Goal: Task Accomplishment & Management: Use online tool/utility

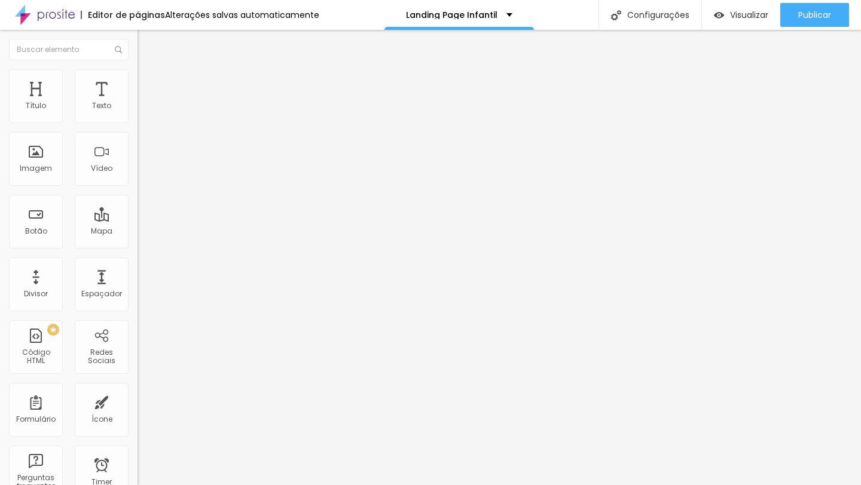
click at [142, 173] on icon "button" at bounding box center [145, 169] width 7 height 7
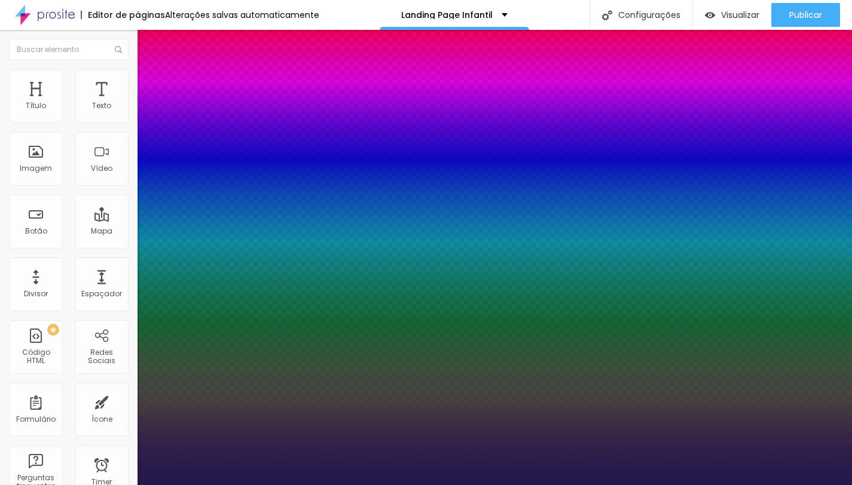
type input "1"
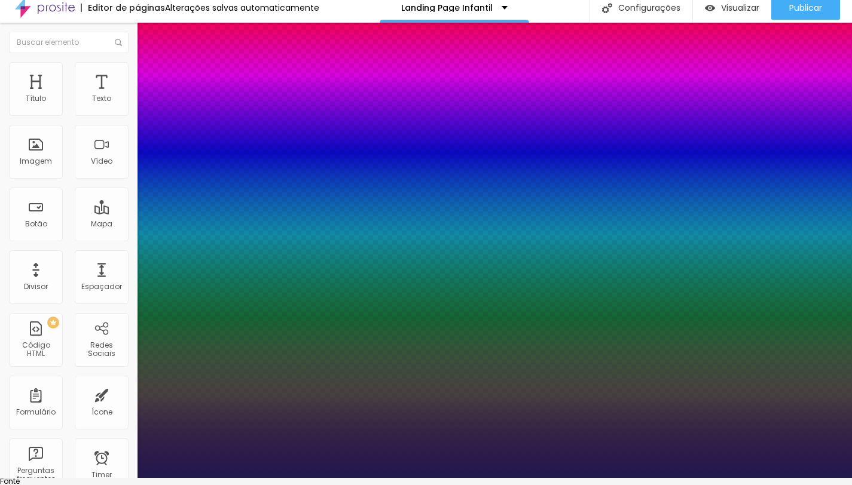
scroll to position [16, 0]
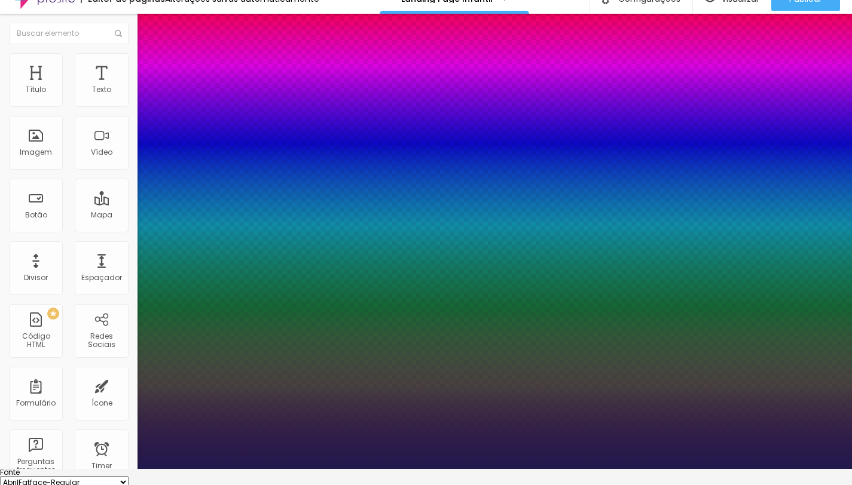
type input "14"
type input "1"
type input "17"
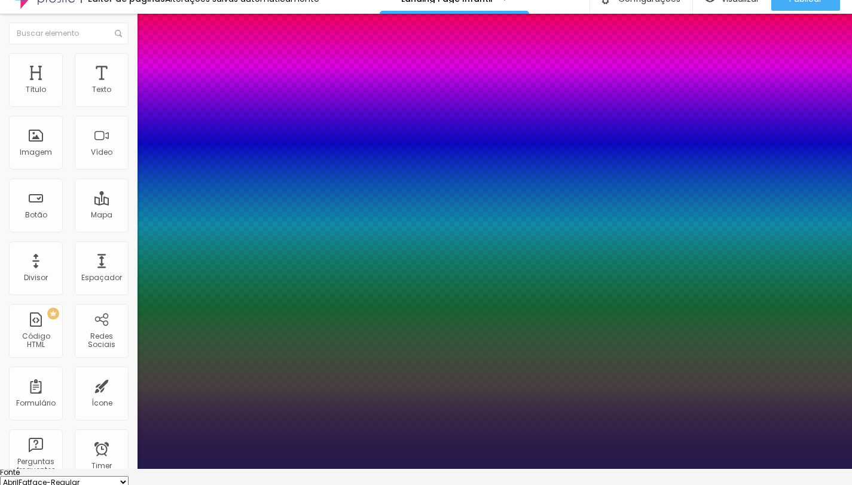
type input "1"
type input "18"
type input "1"
type input "19"
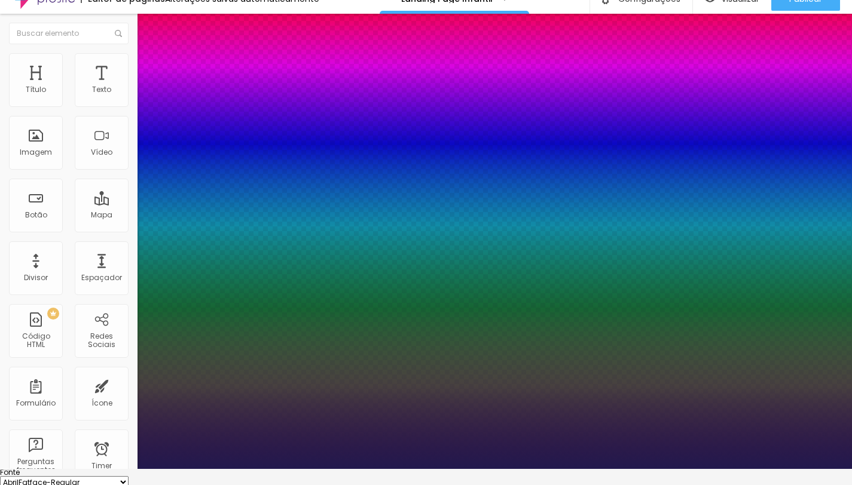
type input "19"
type input "1"
type input "20"
type input "1"
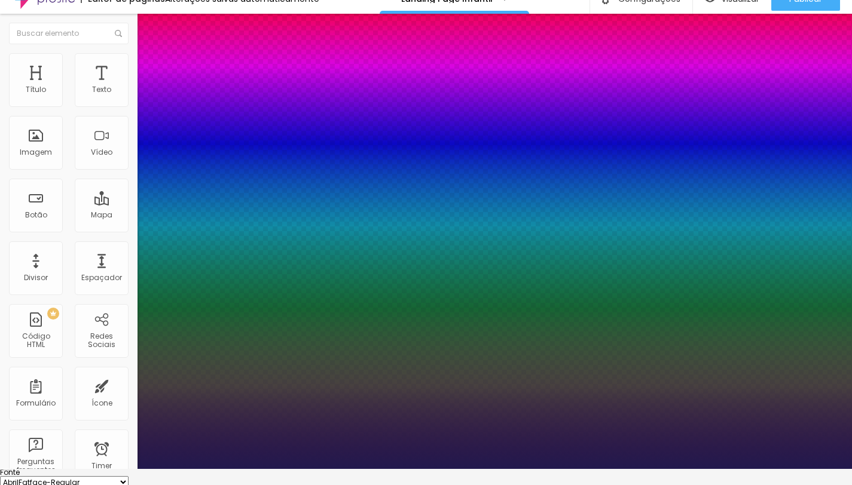
type input "21"
type input "1"
type input "22"
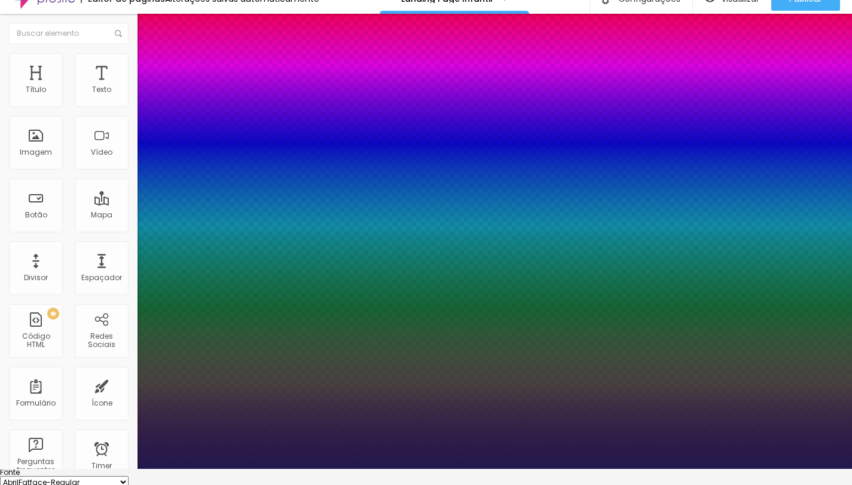
type input "1"
type input "23"
type input "1"
type input "25"
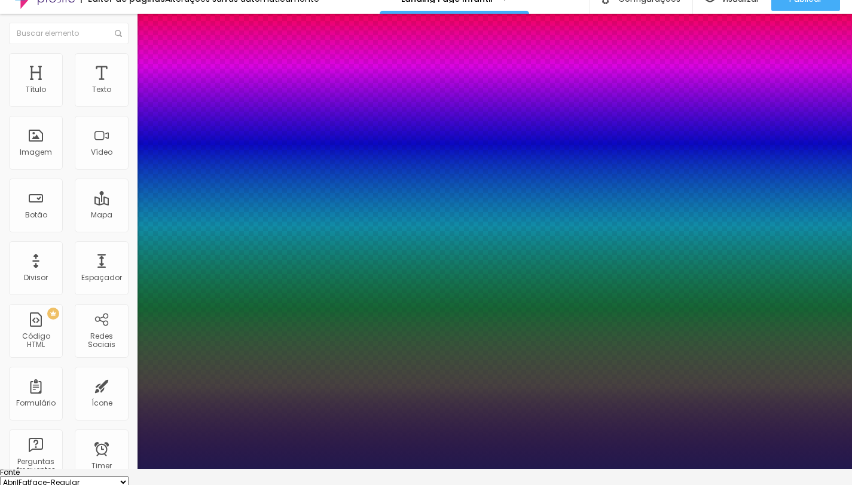
type input "25"
type input "1"
type input "27"
type input "1"
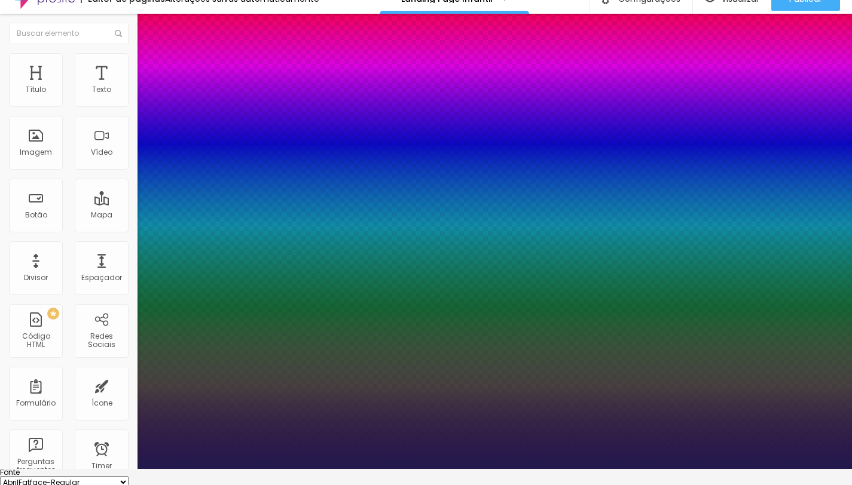
type input "29"
type input "1"
type input "30"
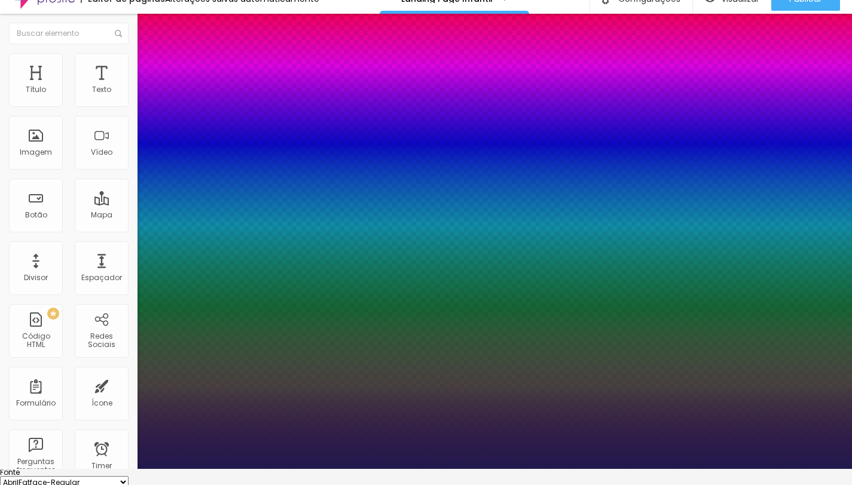
type input "1"
type input "31"
type input "1"
type input "32"
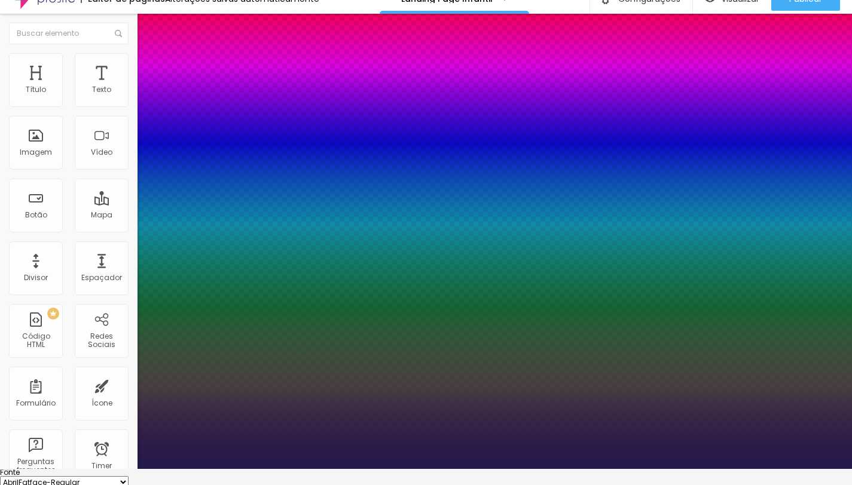
type input "32"
type input "1"
type input "33"
type input "1"
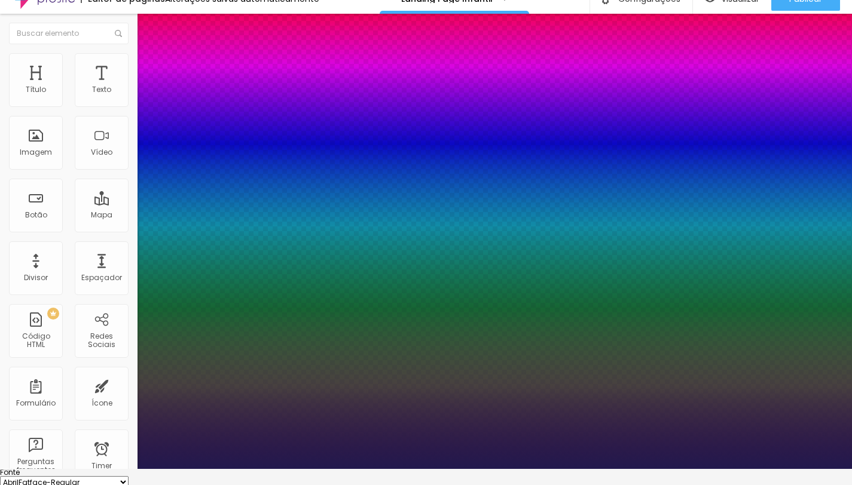
drag, startPoint x: 159, startPoint y: 322, endPoint x: 177, endPoint y: 323, distance: 18.0
type input "33"
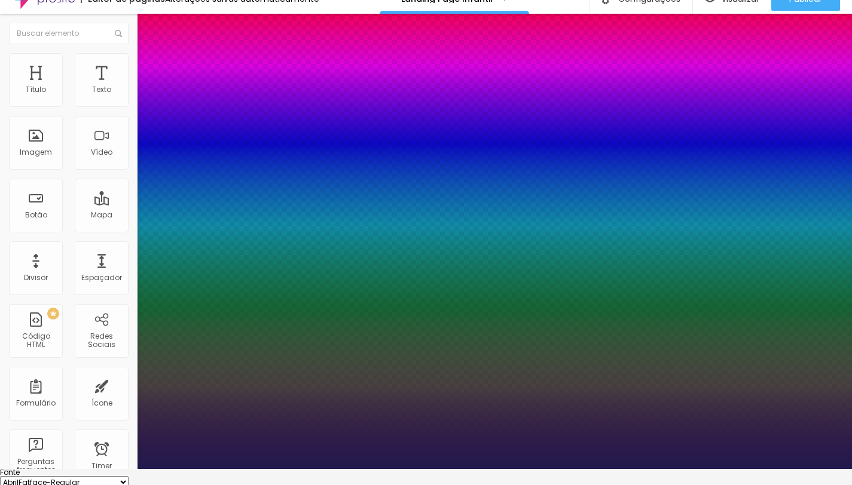
type input "1"
click at [74, 469] on div at bounding box center [426, 469] width 852 height 0
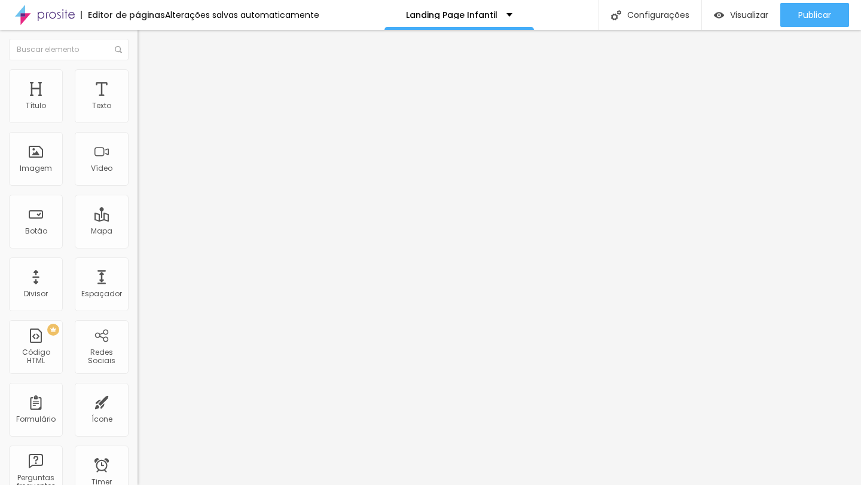
click at [137, 75] on li "Avançado" at bounding box center [205, 75] width 137 height 12
click at [148, 71] on span "Estilo" at bounding box center [157, 65] width 19 height 10
click at [137, 177] on button "button" at bounding box center [145, 170] width 17 height 13
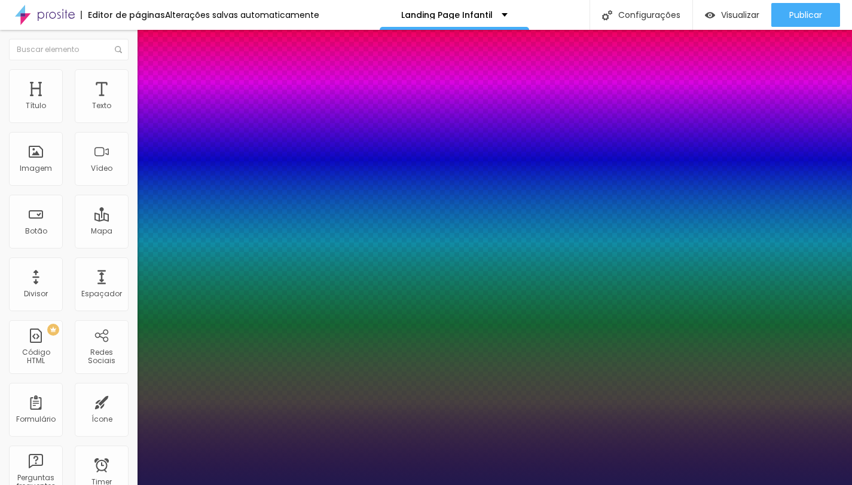
type input "1"
select select "Poppins"
type input "1"
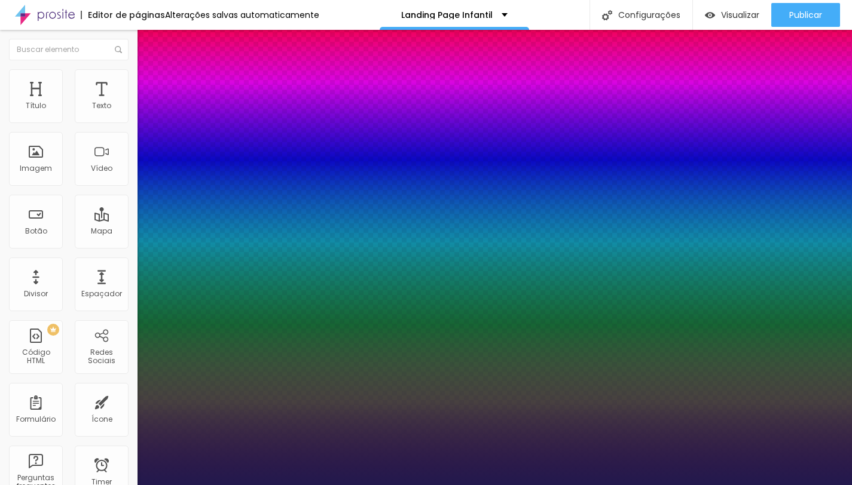
click at [201, 485] on div at bounding box center [426, 485] width 852 height 0
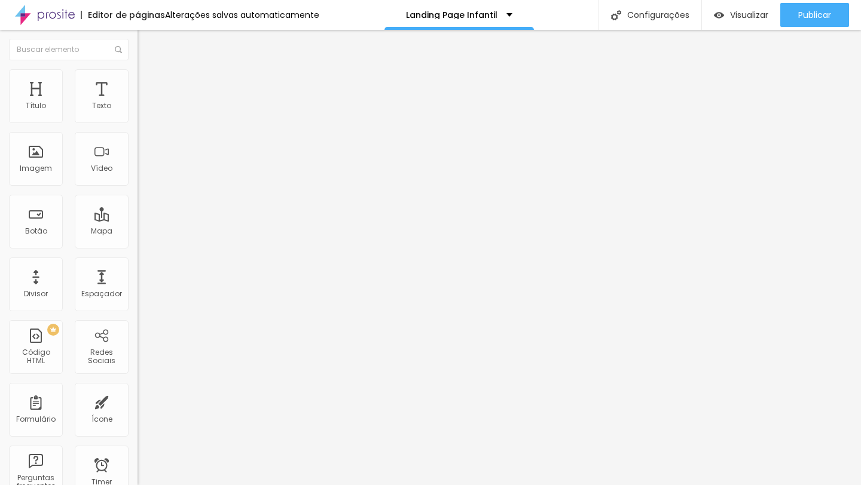
click at [137, 75] on img at bounding box center [142, 74] width 11 height 11
click at [137, 68] on img at bounding box center [142, 62] width 11 height 11
click at [142, 173] on icon "button" at bounding box center [145, 169] width 7 height 7
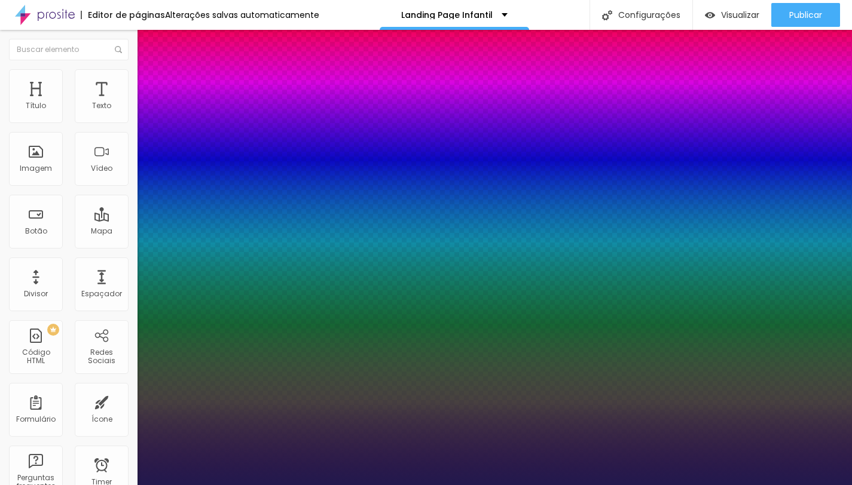
type input "1"
type input "1.2"
type input "1"
type input "1.1"
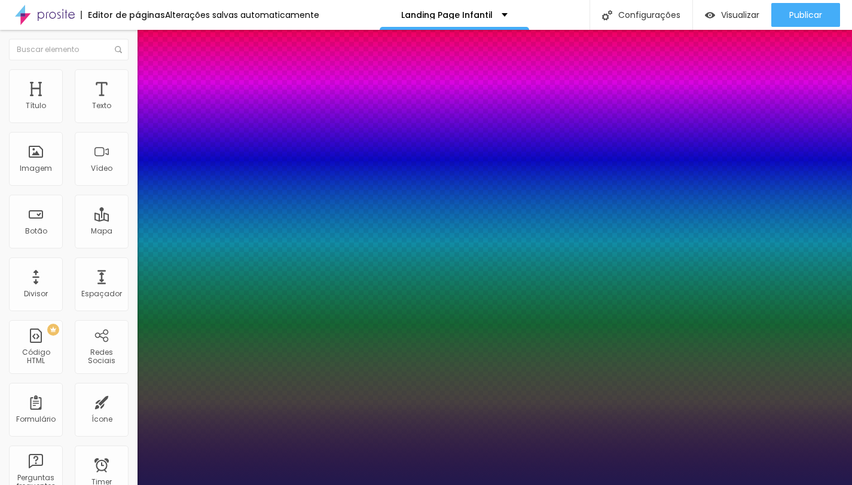
type input "1.1"
type input "1"
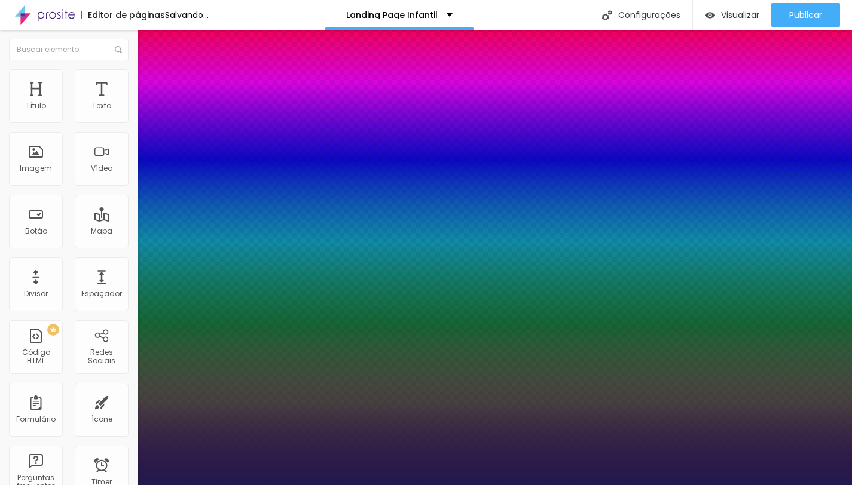
type input "1.1"
type input "1"
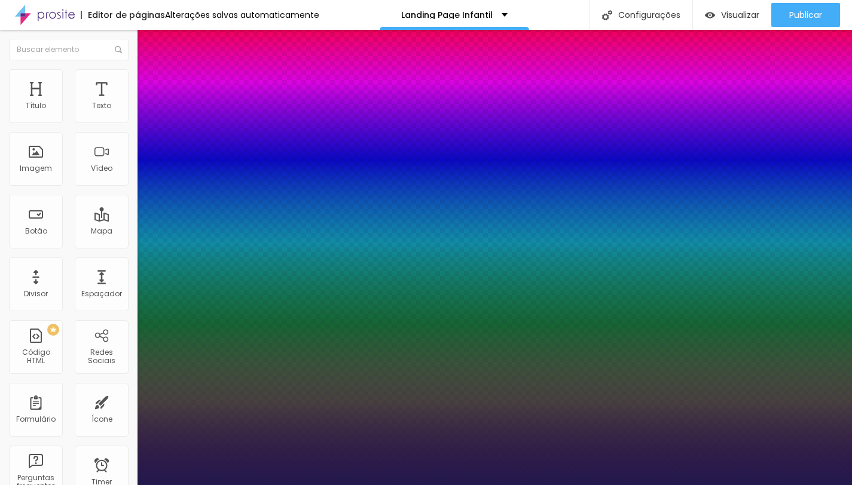
drag, startPoint x: 197, startPoint y: 421, endPoint x: 183, endPoint y: 420, distance: 14.5
type input "1"
click at [476, 485] on div at bounding box center [426, 485] width 852 height 0
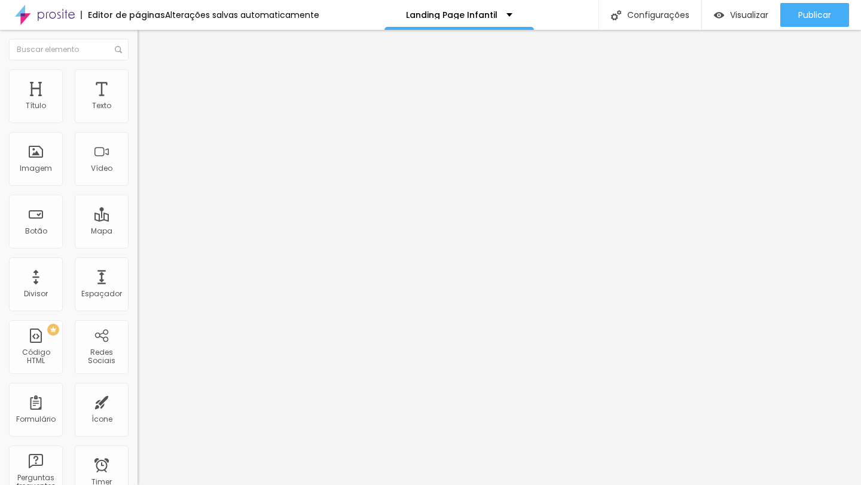
click at [137, 81] on li "Avançado" at bounding box center [205, 87] width 137 height 12
type input "5"
type input "10"
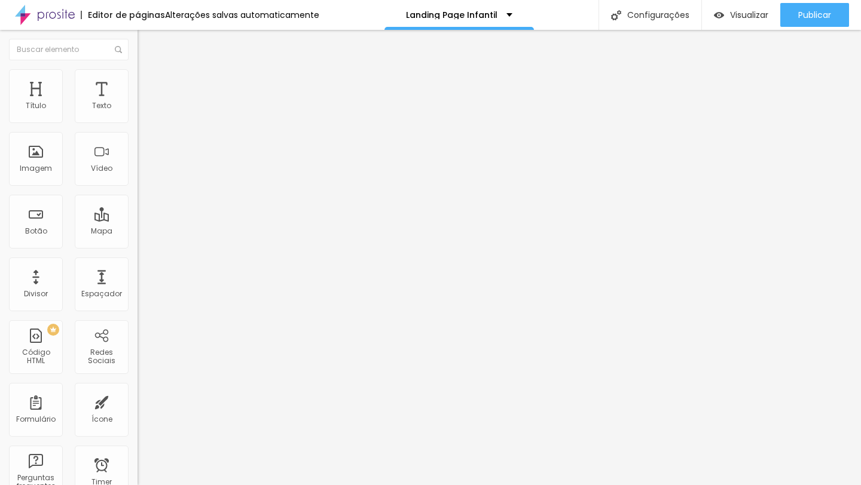
type input "15"
type input "20"
type input "25"
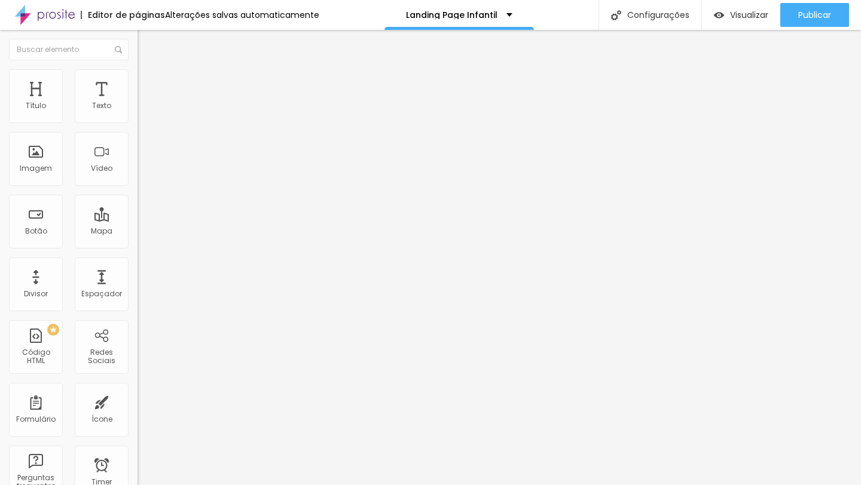
type input "25"
type input "30"
type input "35"
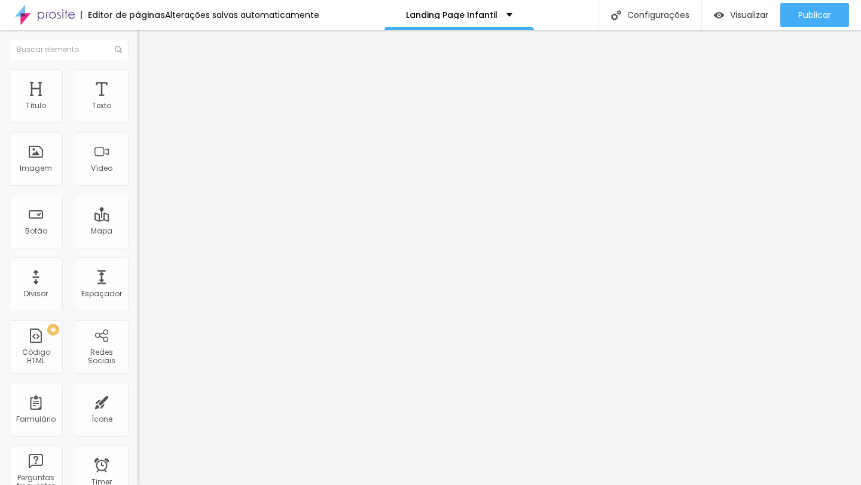
type input "40"
type input "45"
type input "50"
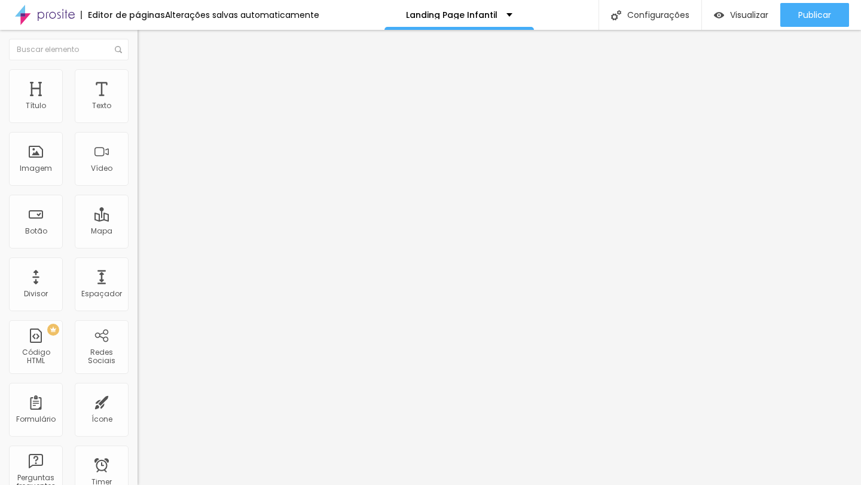
type input "50"
drag, startPoint x: 23, startPoint y: 117, endPoint x: 102, endPoint y: 123, distance: 78.5
type input "50"
click at [137, 232] on input "range" at bounding box center [175, 237] width 77 height 10
click at [137, 74] on li "Estilo" at bounding box center [205, 75] width 137 height 12
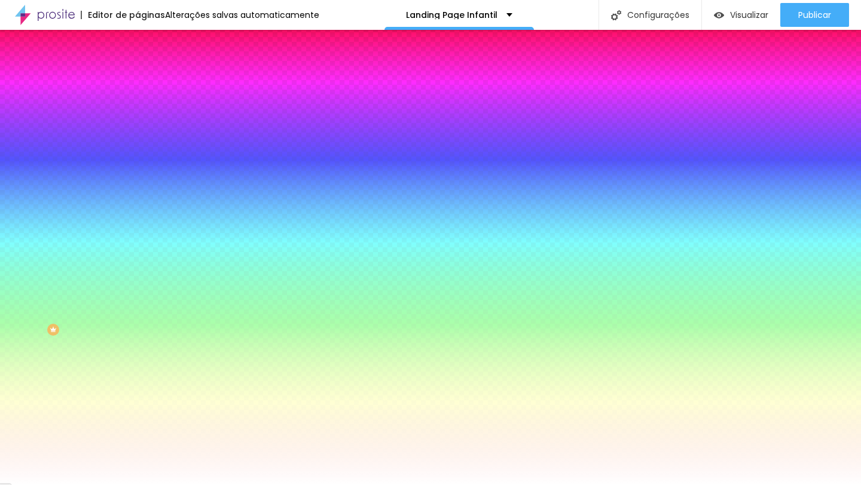
click at [137, 69] on li "Conteúdo" at bounding box center [205, 63] width 137 height 12
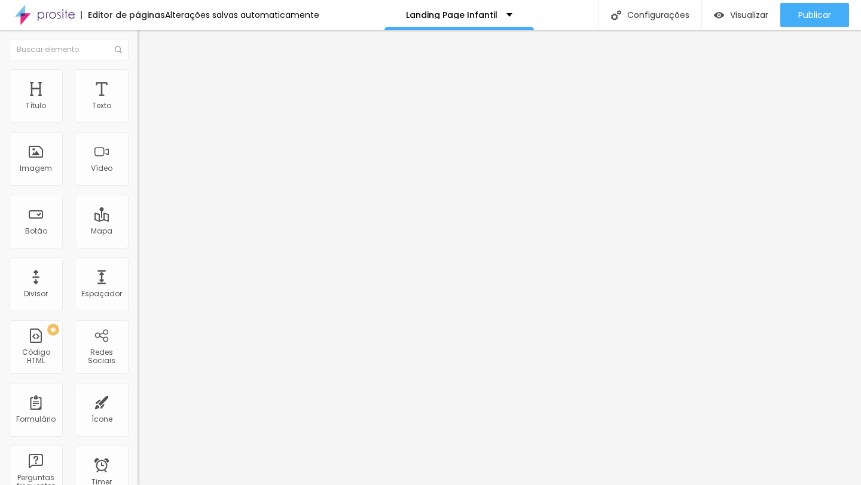
click at [137, 118] on img at bounding box center [141, 114] width 8 height 8
click at [137, 77] on li "Estilo" at bounding box center [205, 75] width 137 height 12
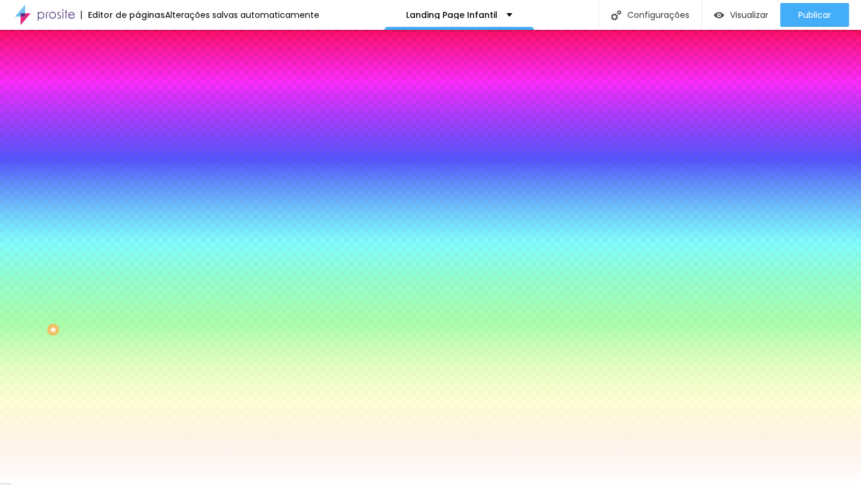
click at [137, 81] on li "Avançado" at bounding box center [205, 87] width 137 height 12
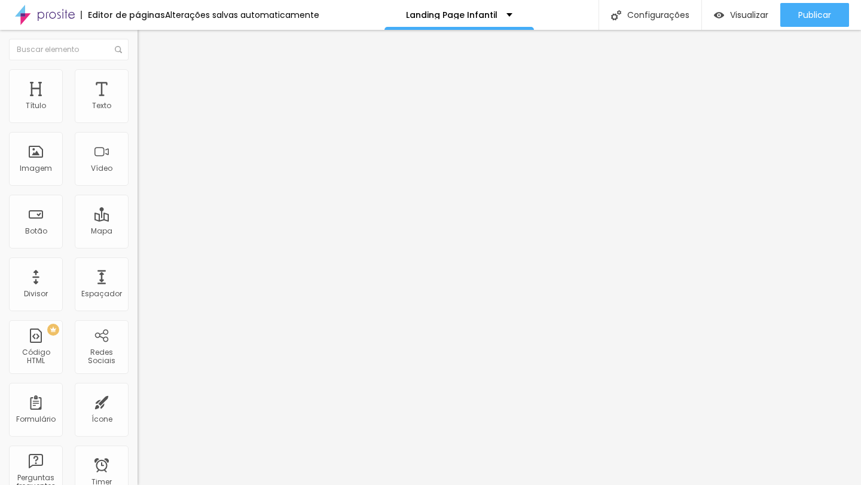
click at [148, 71] on span "Conteúdo" at bounding box center [166, 65] width 37 height 10
click at [137, 75] on ul "Conteúdo Estilo Avançado" at bounding box center [205, 75] width 137 height 36
drag, startPoint x: 99, startPoint y: 106, endPoint x: 130, endPoint y: 1, distance: 109.7
click at [148, 82] on span "Avançado" at bounding box center [167, 77] width 39 height 10
click at [137, 69] on li "Estilo" at bounding box center [205, 63] width 137 height 12
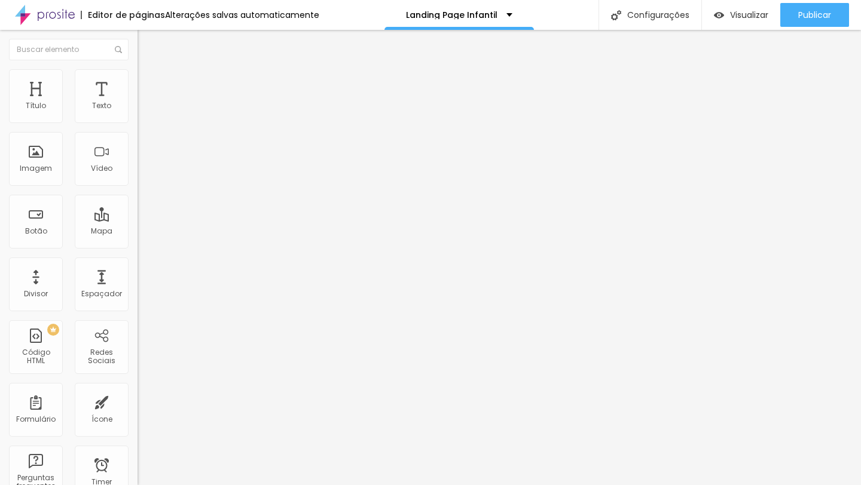
click at [137, 53] on button "Editar Texto" at bounding box center [205, 43] width 137 height 27
click at [146, 42] on img "button" at bounding box center [151, 44] width 10 height 10
click at [92, 102] on div "Texto" at bounding box center [101, 106] width 19 height 8
click at [147, 106] on icon "button" at bounding box center [148, 105] width 2 height 2
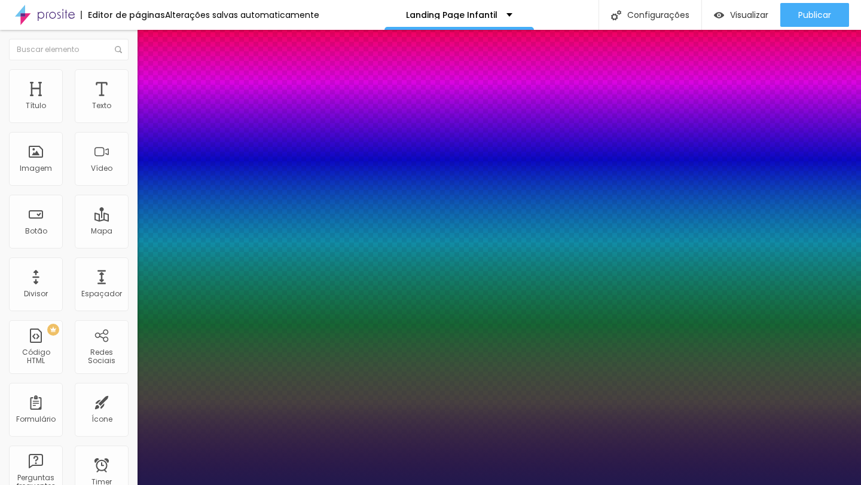
type input "1"
select select "Poppins"
type input "1"
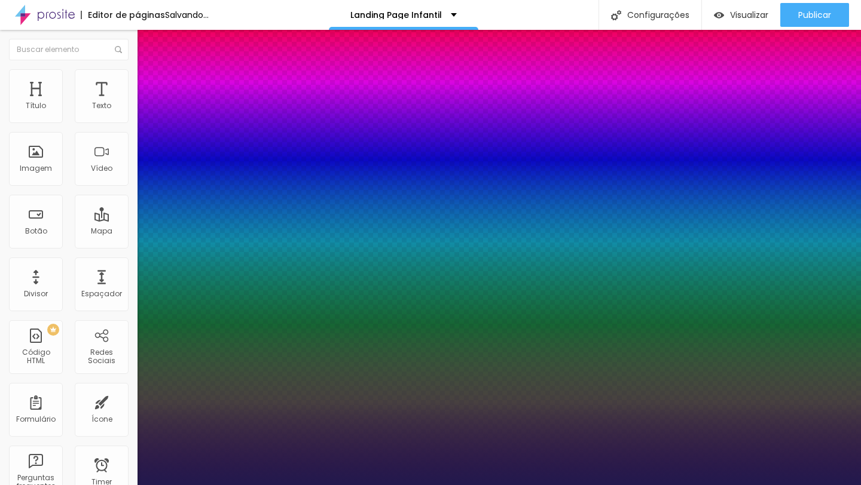
click at [497, 485] on div at bounding box center [430, 485] width 861 height 0
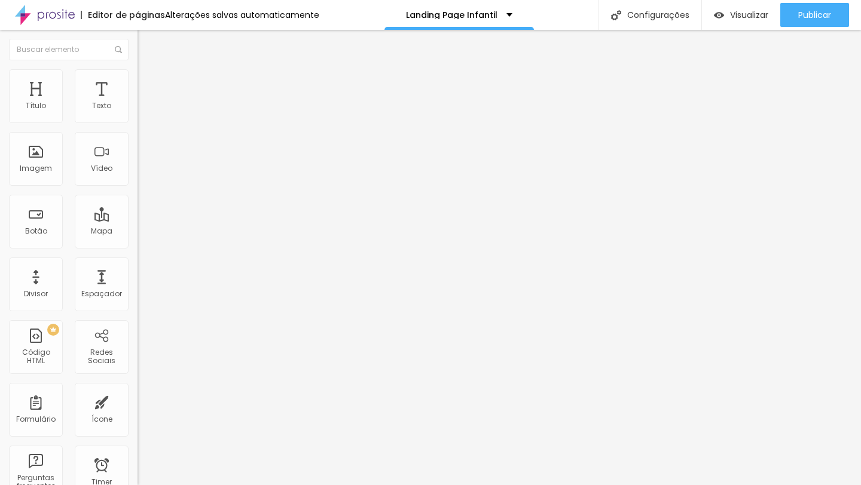
click at [137, 81] on li "Avançado" at bounding box center [205, 87] width 137 height 12
click at [137, 119] on img at bounding box center [205, 161] width 137 height 137
click at [148, 82] on span "Estilo" at bounding box center [157, 77] width 19 height 10
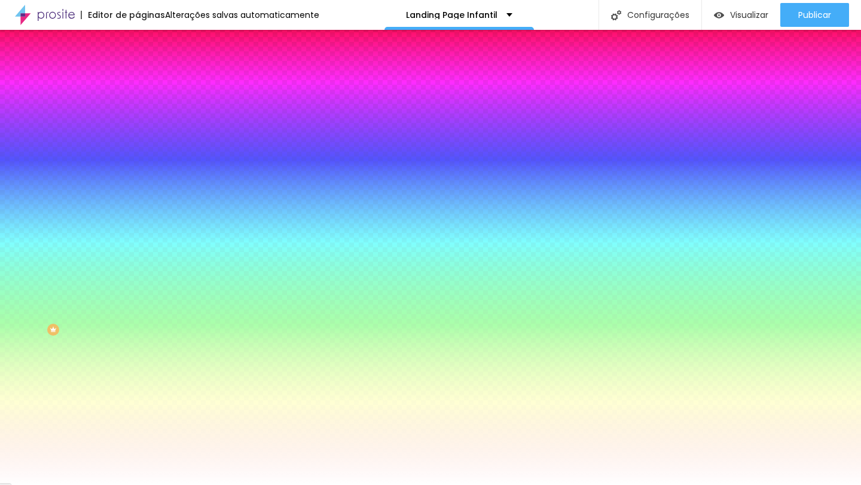
click at [137, 114] on div at bounding box center [205, 114] width 137 height 0
click at [137, 114] on input "#FFFFFF" at bounding box center [208, 120] width 143 height 12
click at [137, 100] on div "Cor de fundo" at bounding box center [205, 96] width 137 height 7
click at [137, 204] on div "Editar Coluna Conteúdo Estilo Avançado Cor de fundo Voltar ao padrão #FFFFFF 0 …" at bounding box center [205, 257] width 137 height 455
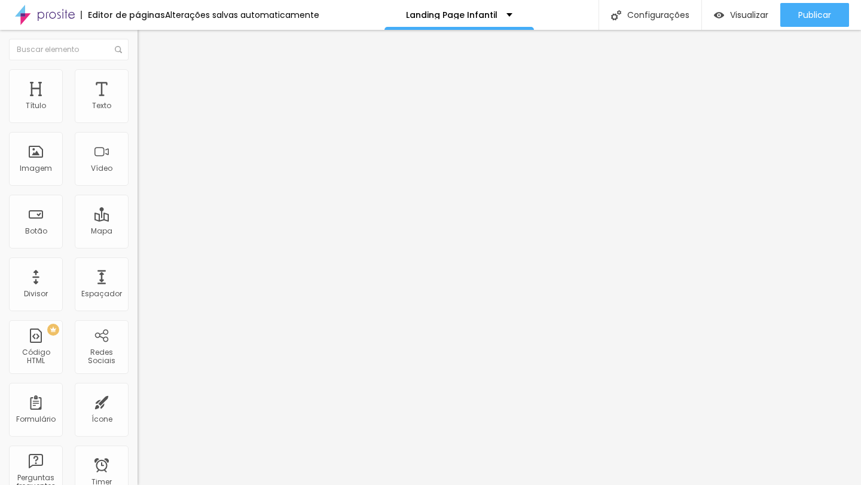
click at [137, 81] on img at bounding box center [142, 86] width 11 height 11
click at [137, 304] on input "text" at bounding box center [208, 310] width 143 height 12
click at [137, 177] on button "button" at bounding box center [145, 170] width 17 height 13
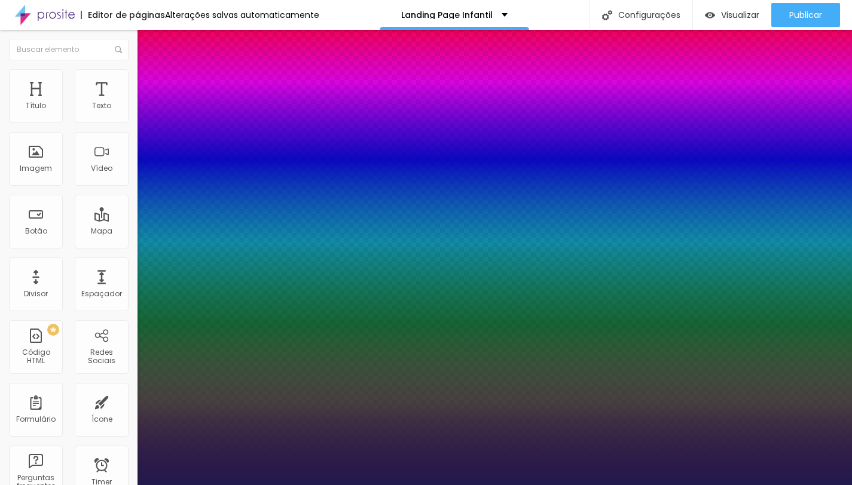
type input "1"
type input "1.1"
type input "1"
type input "1.2"
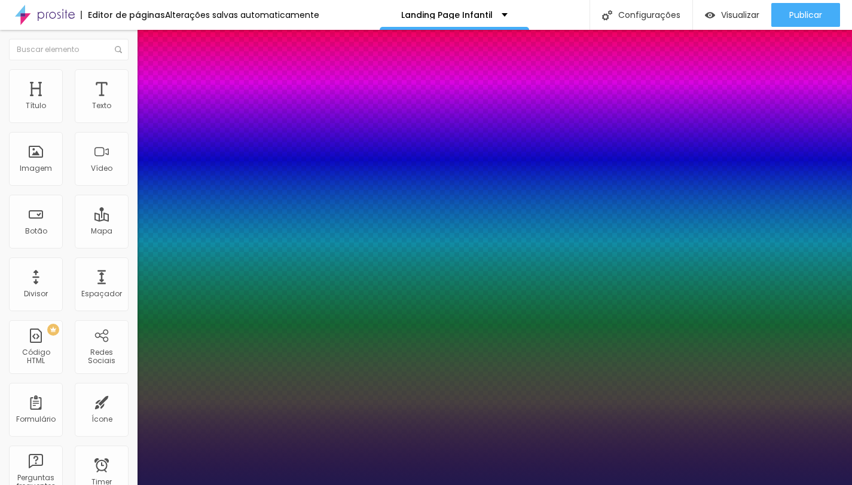
type input "1.2"
drag, startPoint x: 181, startPoint y: 418, endPoint x: 192, endPoint y: 420, distance: 12.1
type input "1.2"
click at [432, 485] on div at bounding box center [426, 485] width 852 height 0
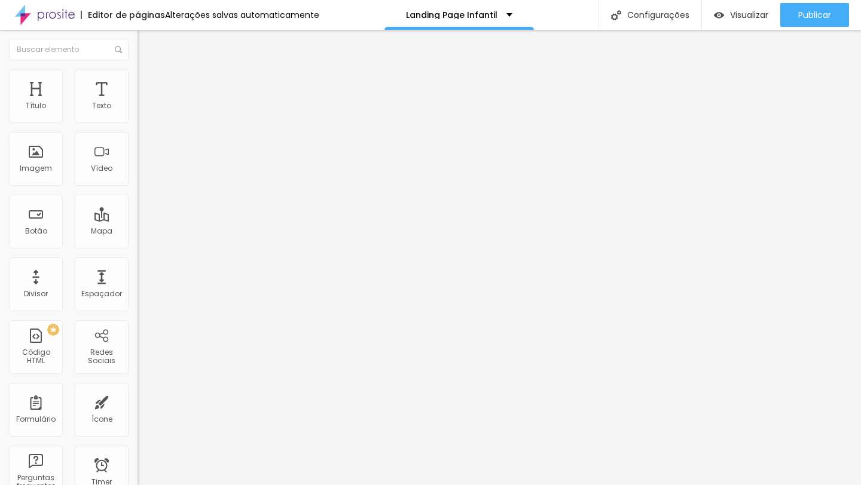
click at [137, 115] on button "button" at bounding box center [145, 108] width 17 height 13
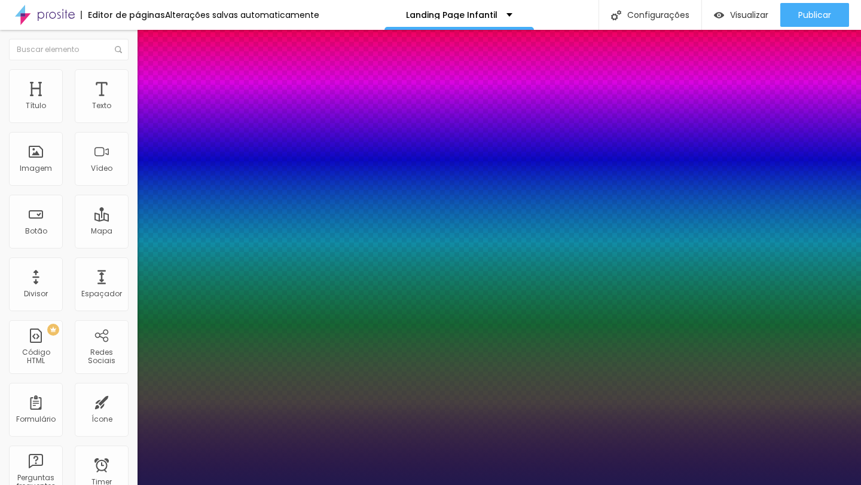
type input "1"
click at [535, 485] on div at bounding box center [430, 485] width 861 height 0
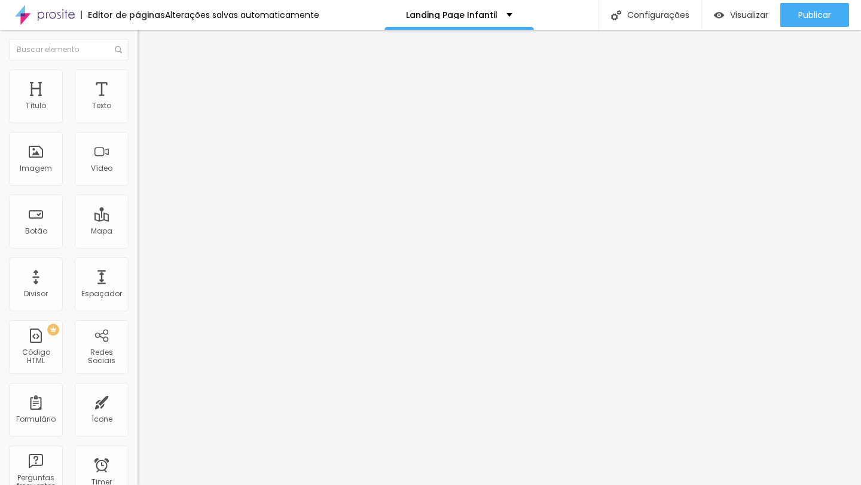
click at [148, 81] on span "Avançado" at bounding box center [167, 77] width 39 height 10
click at [97, 107] on div "Texto" at bounding box center [101, 106] width 19 height 8
click at [137, 177] on button "button" at bounding box center [145, 170] width 17 height 13
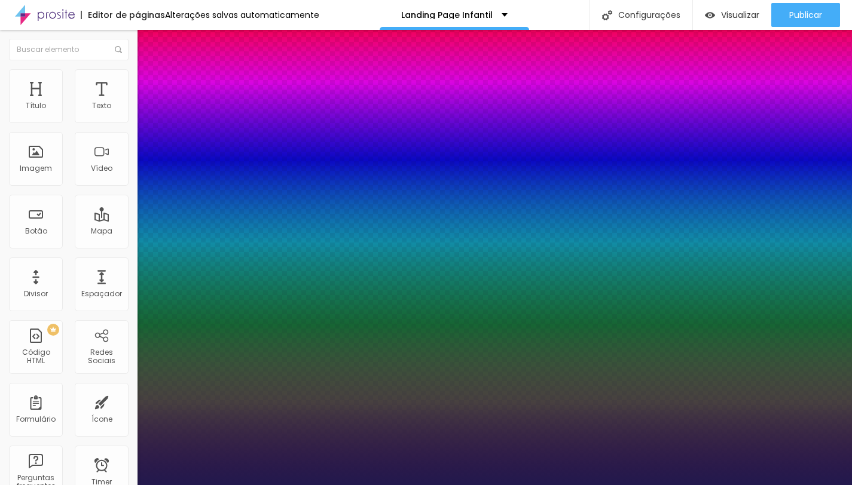
type input "1"
click at [435, 485] on div at bounding box center [426, 485] width 852 height 0
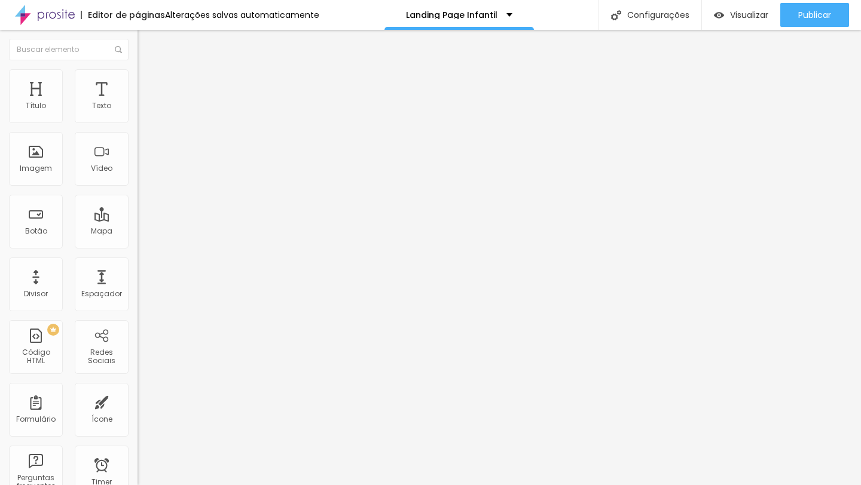
click at [142, 173] on icon "button" at bounding box center [145, 169] width 7 height 7
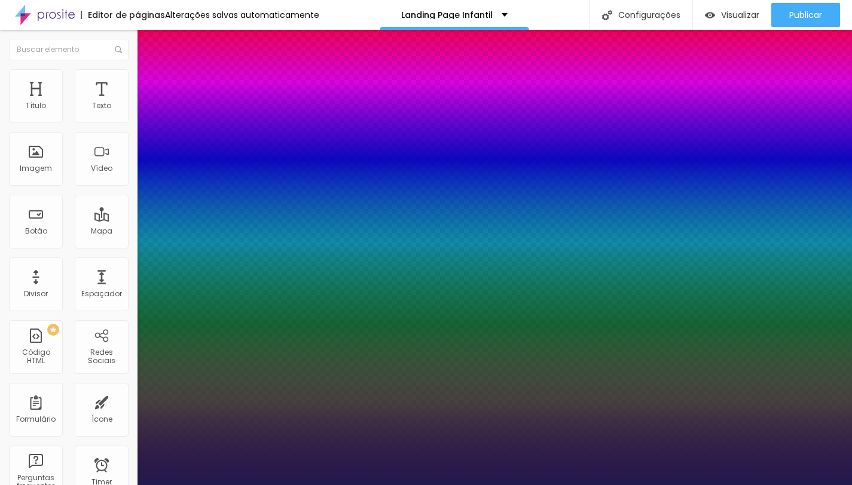
type input "1"
click at [366, 485] on div at bounding box center [426, 485] width 852 height 0
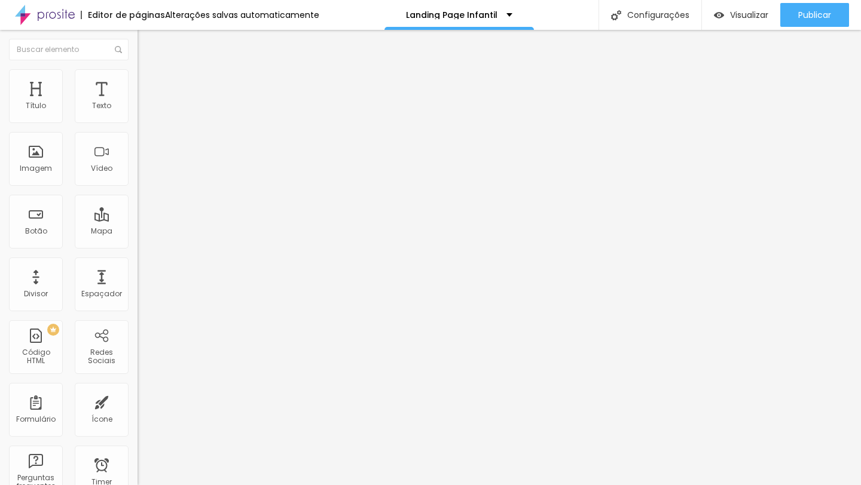
click at [143, 172] on icon "button" at bounding box center [145, 169] width 5 height 5
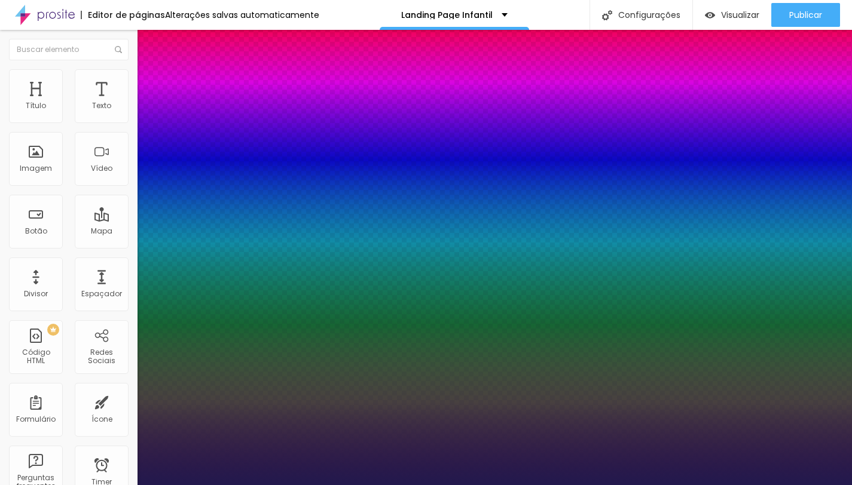
type input "1"
type input "12"
type input "1"
type input "13"
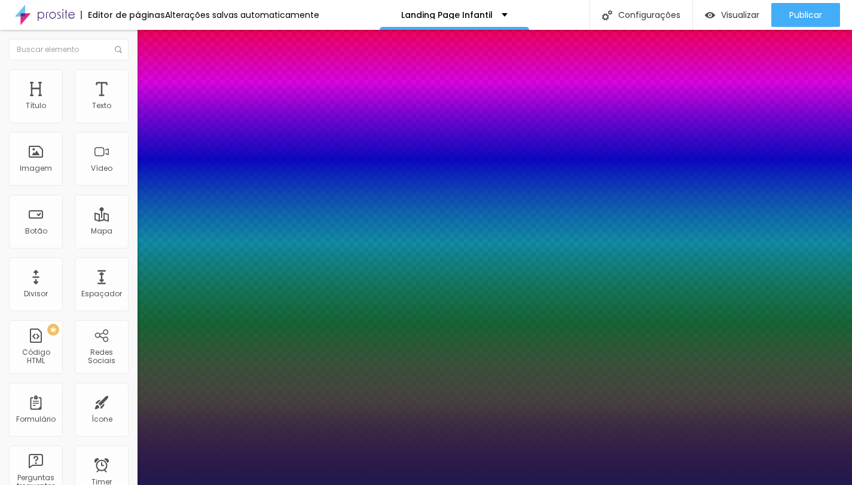
type input "13"
type input "1"
type input "14"
type input "1"
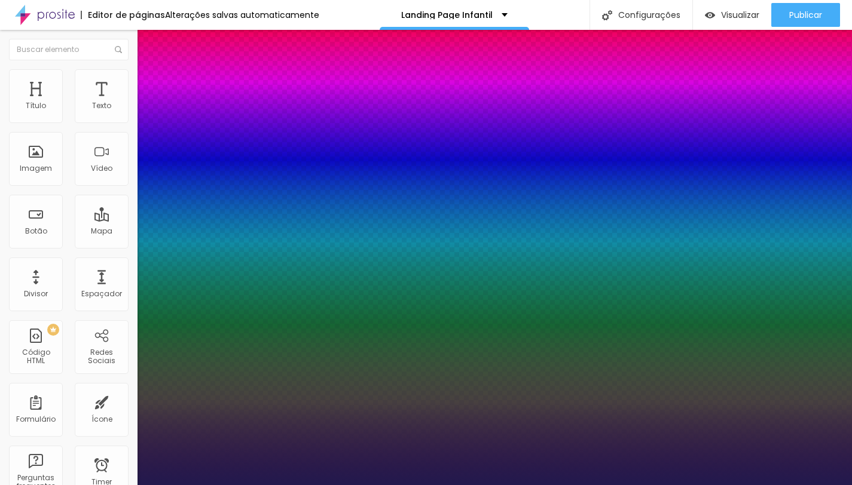
type input "17"
type input "1"
type input "18"
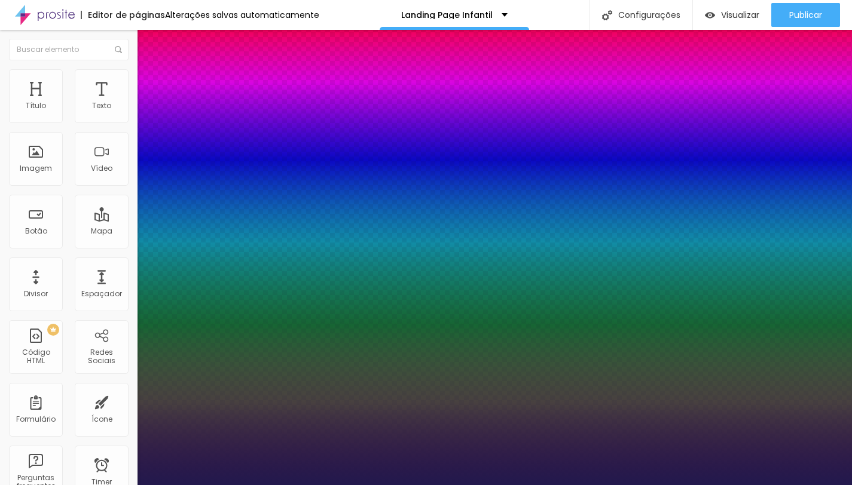
type input "1"
type input "19"
type input "1"
type input "20"
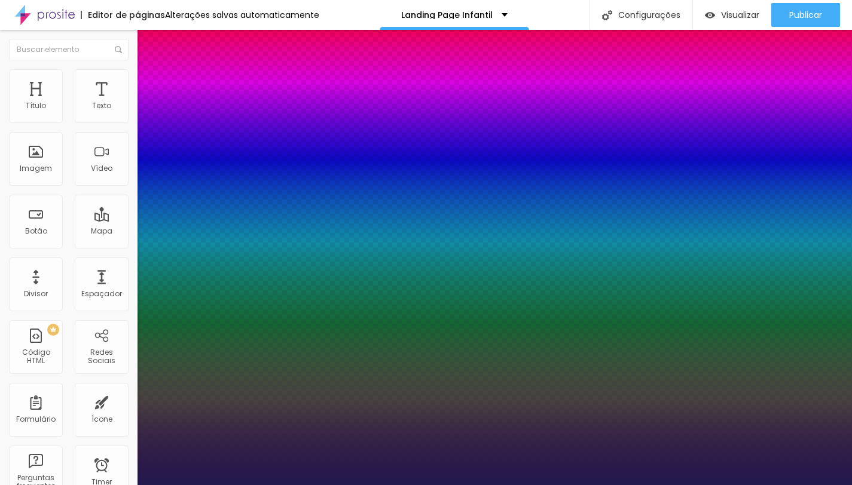
type input "20"
type input "1"
type input "21"
type input "1"
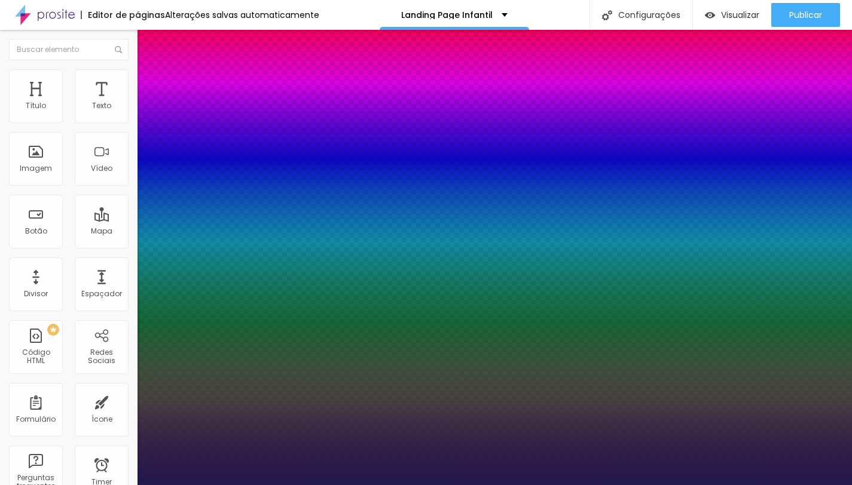
type input "22"
type input "1"
type input "23"
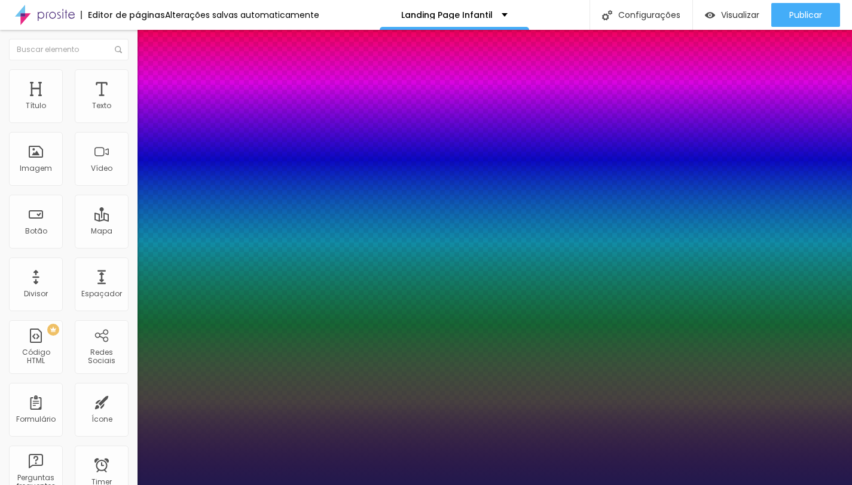
type input "1"
type input "24"
type input "1"
type input "25"
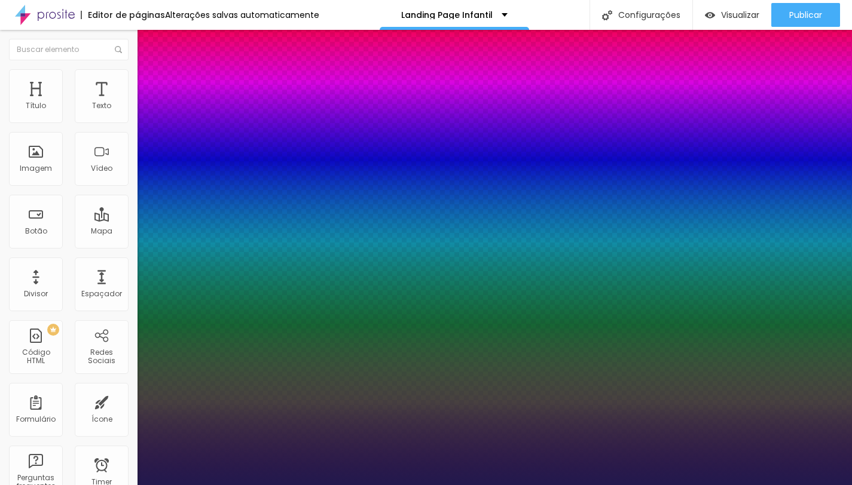
type input "25"
type input "1"
type input "26"
type input "1"
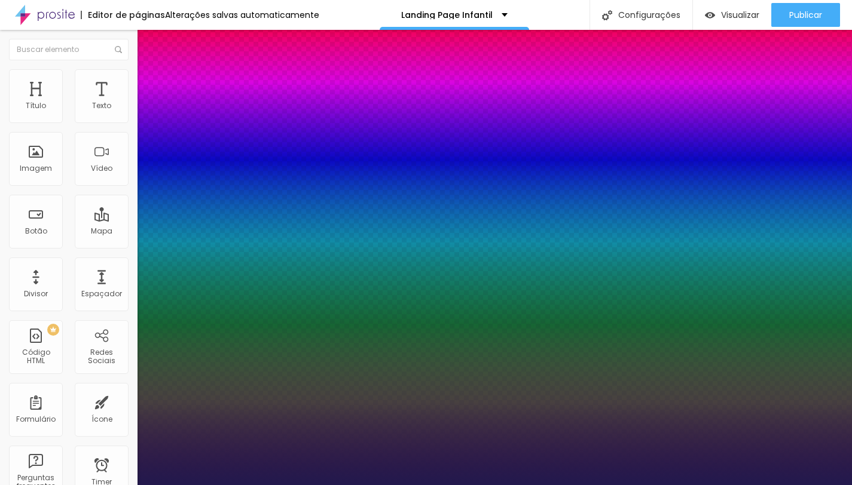
type input "27"
type input "1"
type input "28"
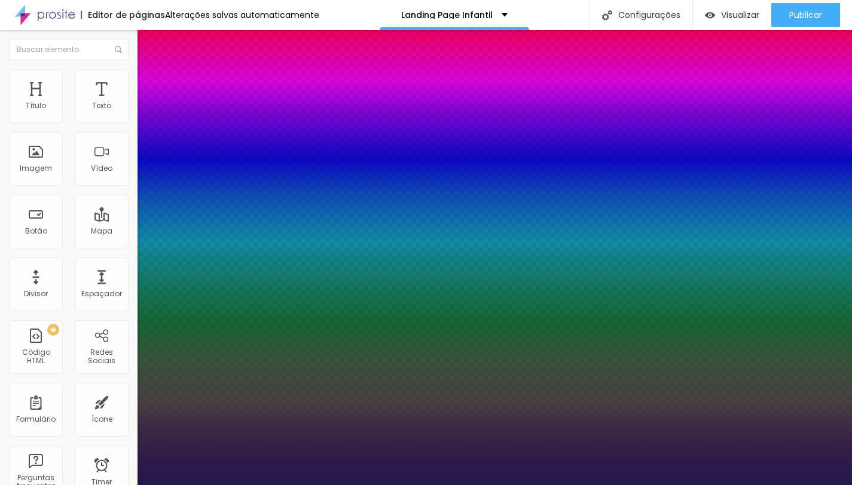
type input "1"
type input "29"
type input "1"
type input "30"
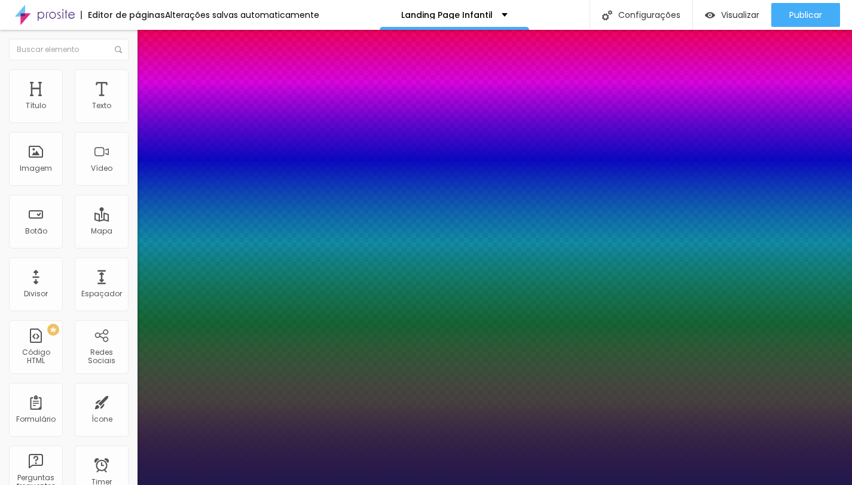
type input "30"
type input "1"
type input "31"
type input "1"
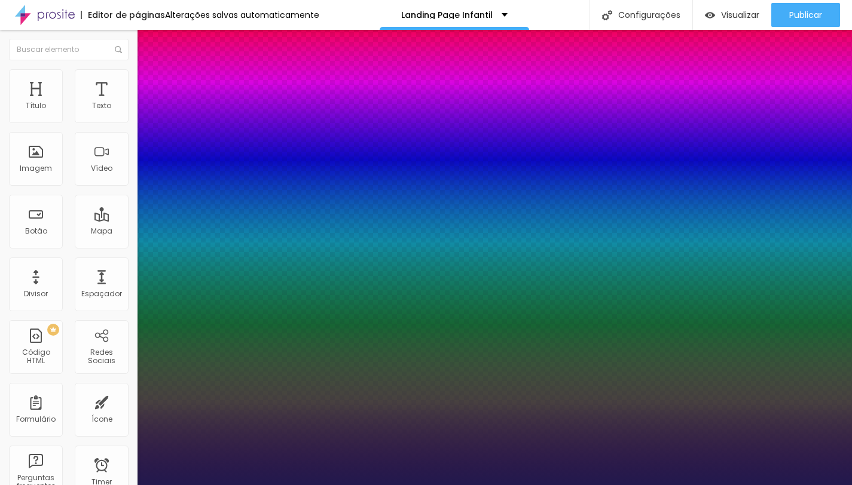
type input "32"
type input "1"
type input "33"
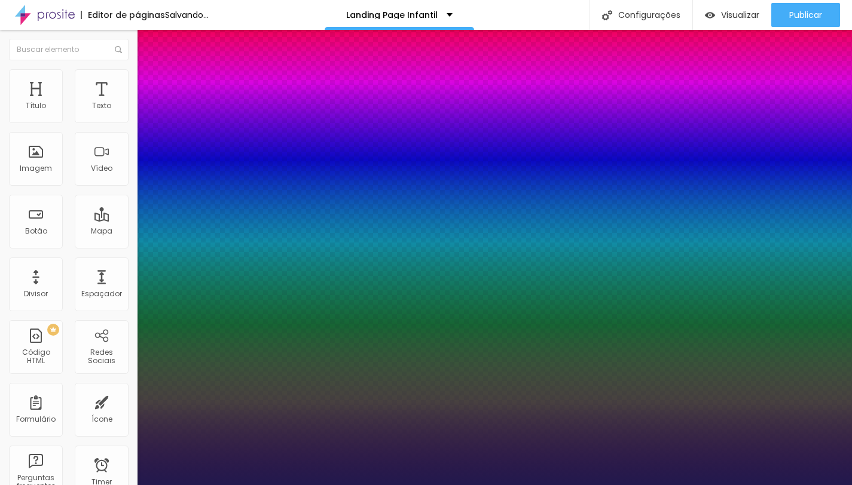
type input "1"
drag, startPoint x: 157, startPoint y: 338, endPoint x: 177, endPoint y: 340, distance: 19.8
type input "33"
click at [100, 485] on div at bounding box center [426, 485] width 852 height 0
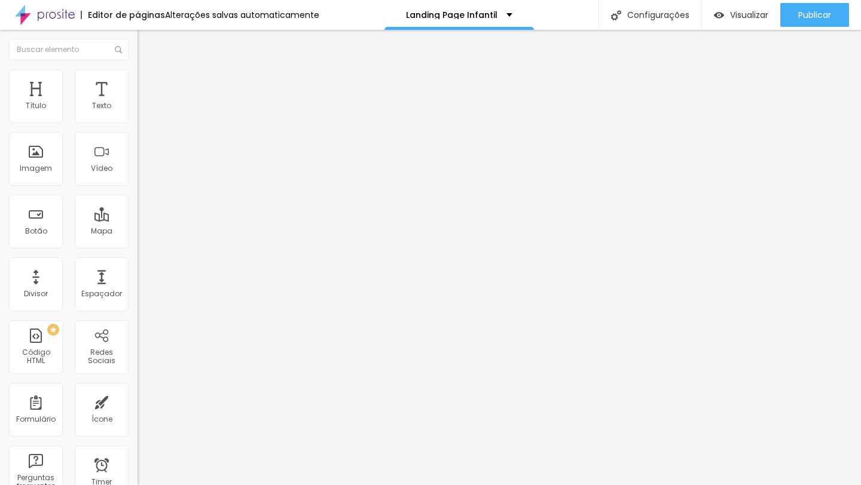
click at [148, 81] on span "Avançado" at bounding box center [167, 77] width 39 height 10
click at [137, 69] on li "Estilo" at bounding box center [205, 63] width 137 height 12
click at [142, 173] on icon "button" at bounding box center [145, 169] width 7 height 7
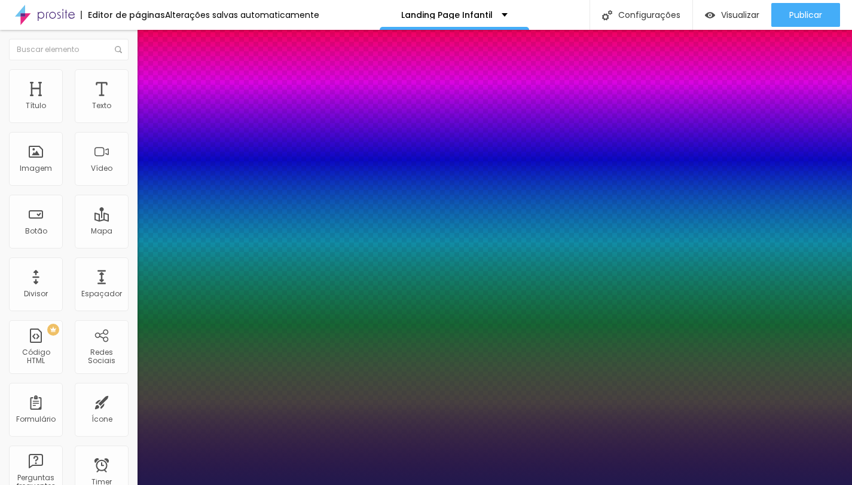
type input "1"
select select "Poppins"
type input "1"
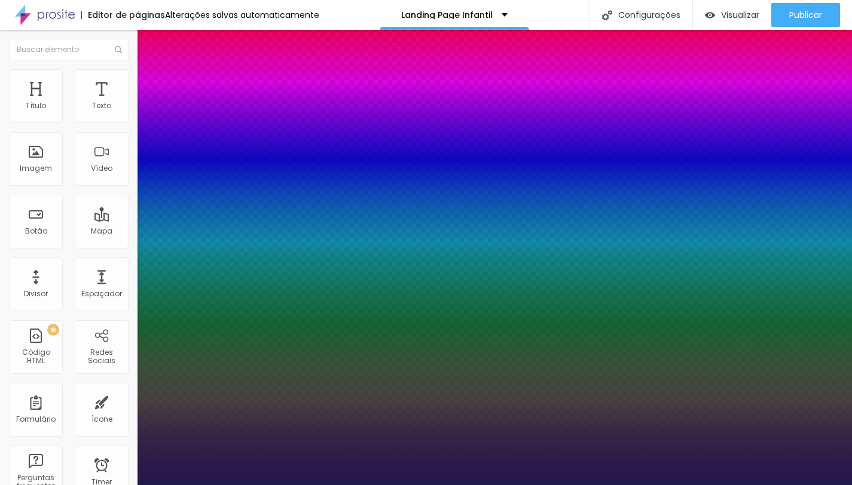
type input "1.2"
click at [555, 485] on div at bounding box center [426, 485] width 852 height 0
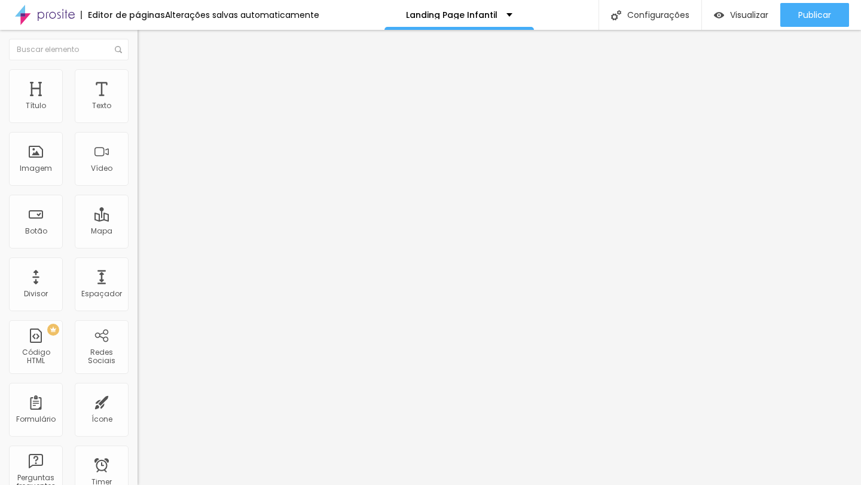
click at [137, 177] on button "button" at bounding box center [145, 170] width 17 height 13
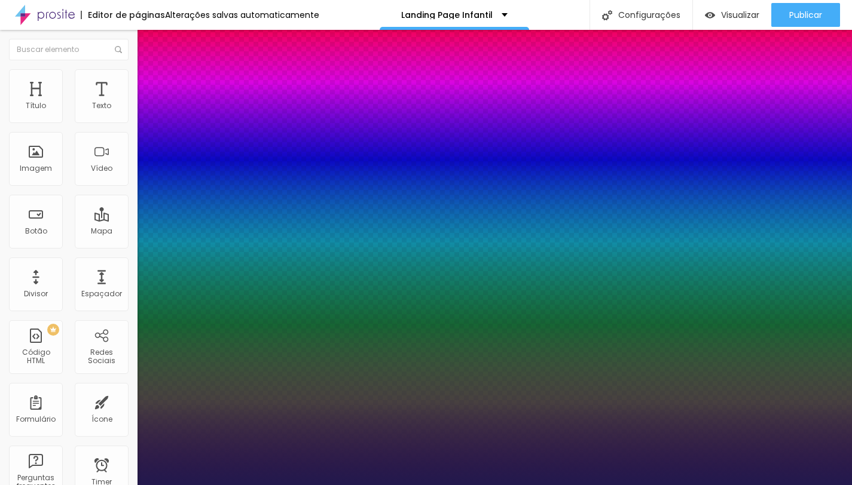
type input "1"
type input "34"
type input "1"
type input "33"
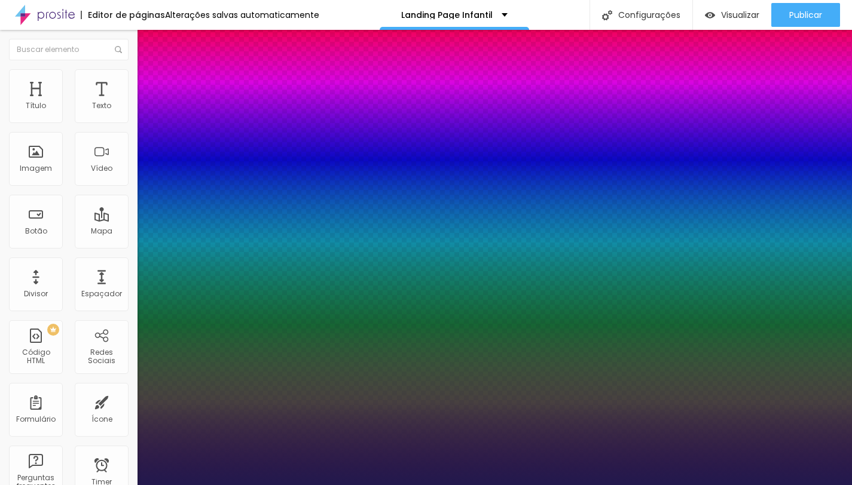
type input "33"
type input "1"
type input "32"
type input "1"
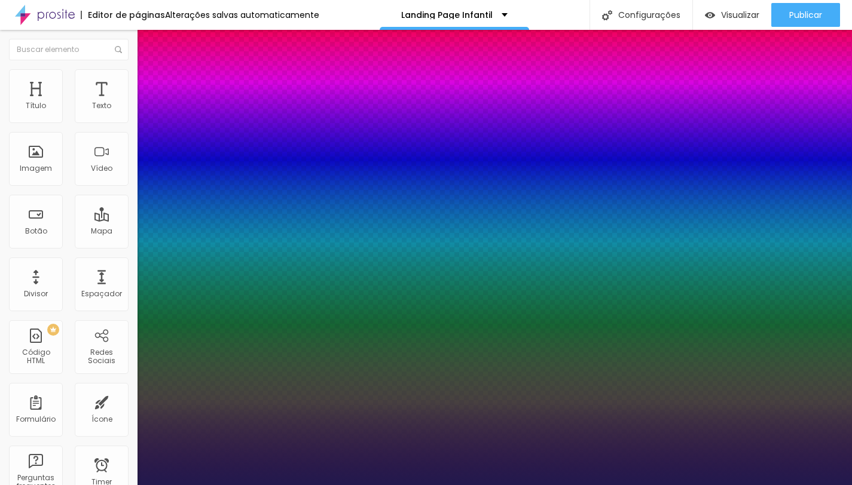
type input "31"
type input "1"
type input "30"
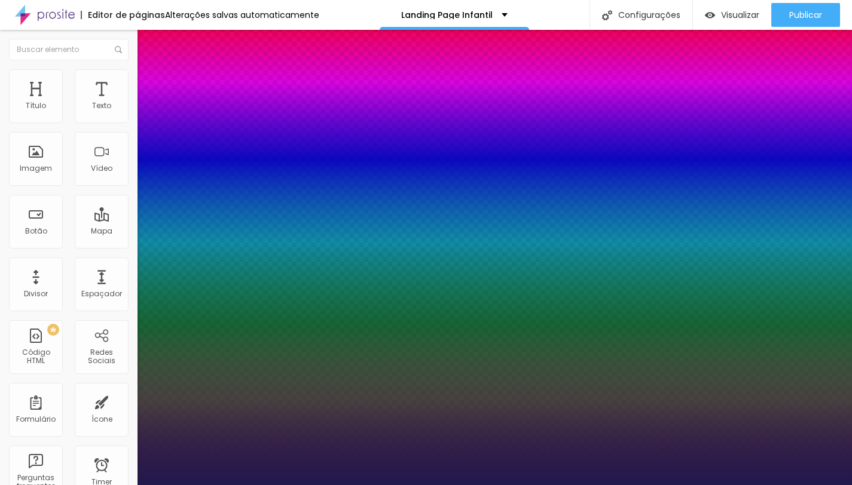
type input "1"
type input "29"
type input "1"
type input "29"
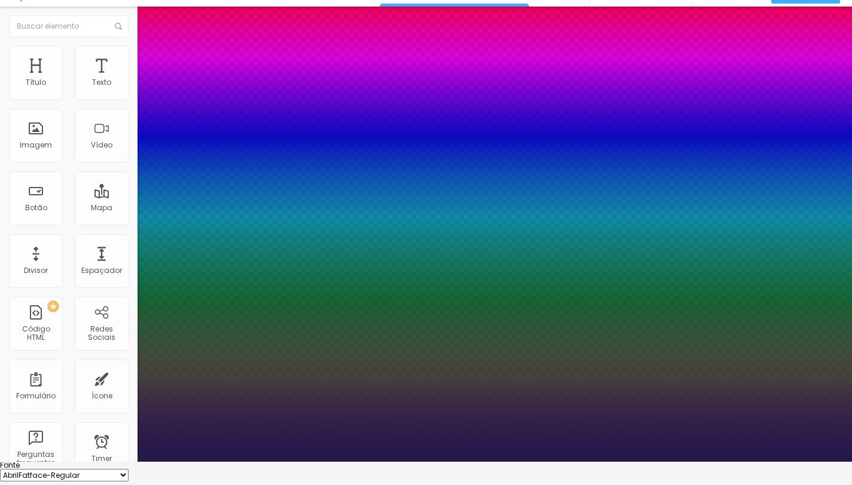
scroll to position [69, 0]
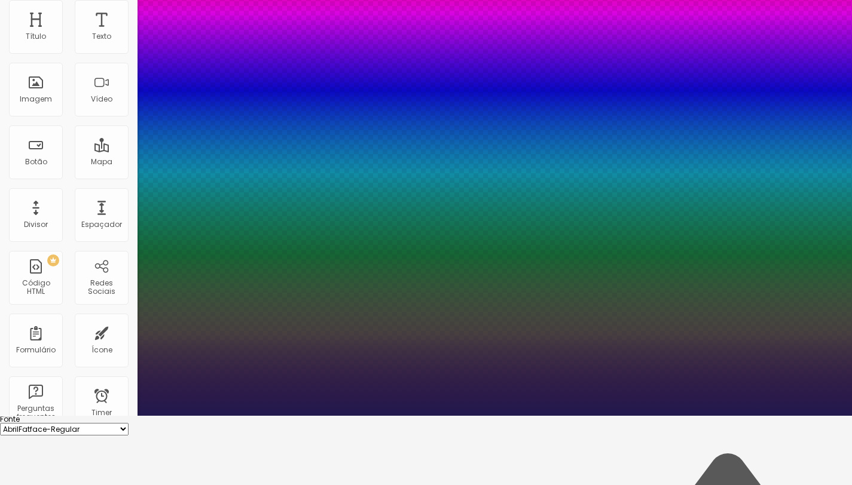
click at [472, 416] on div at bounding box center [426, 416] width 852 height 0
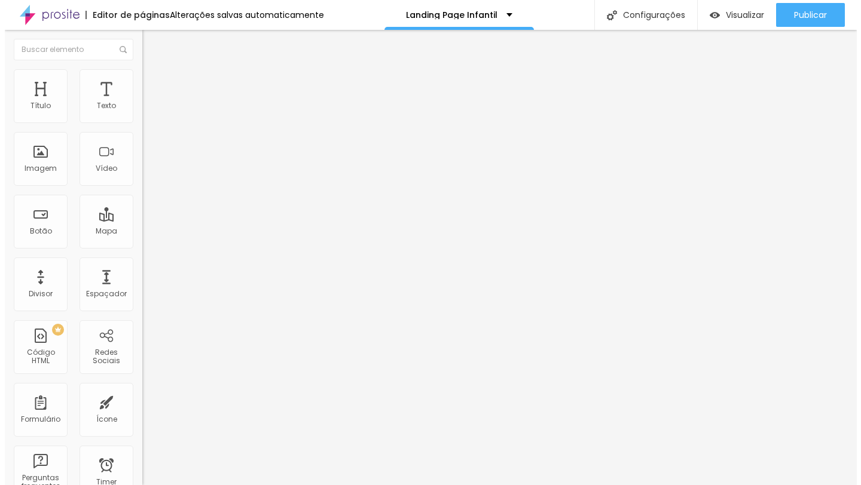
scroll to position [0, 0]
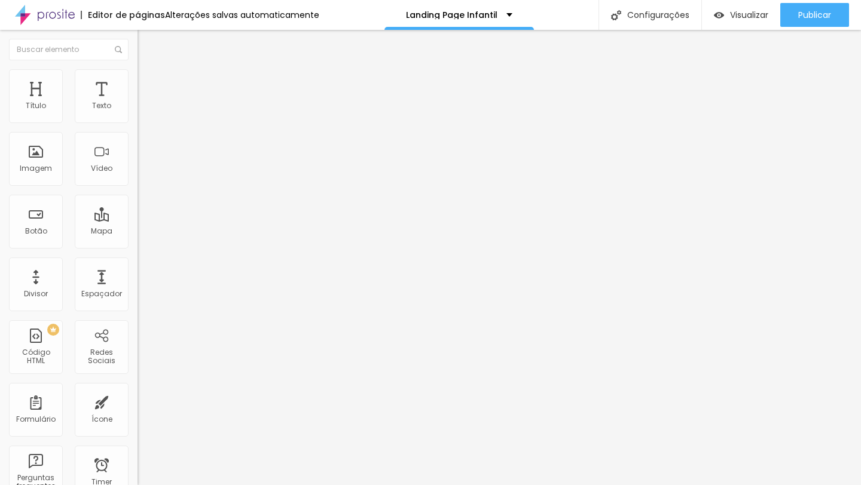
click at [137, 37] on button "Editar Título" at bounding box center [205, 43] width 137 height 27
click at [60, 39] on input "text" at bounding box center [69, 50] width 120 height 22
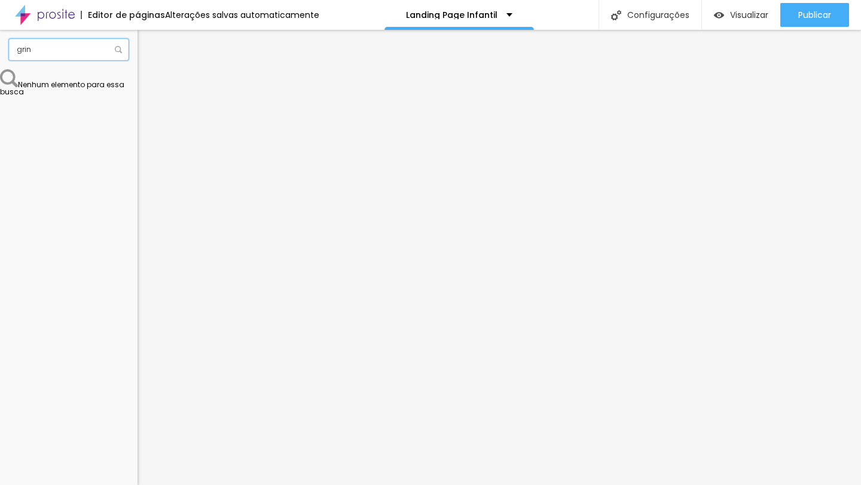
type input "grind"
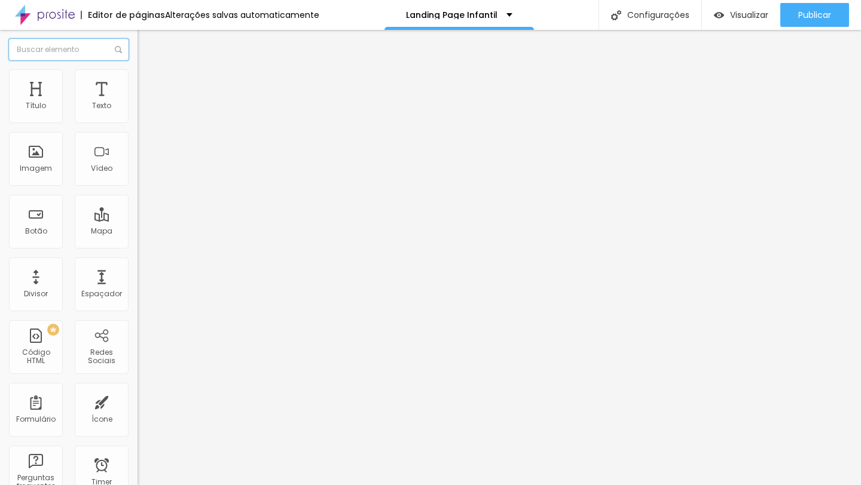
click at [41, 54] on input "text" at bounding box center [69, 50] width 120 height 22
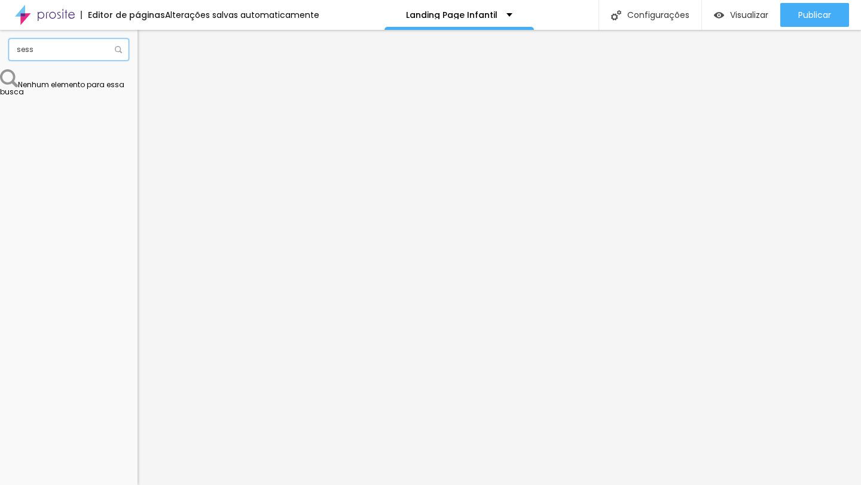
type input "sessa"
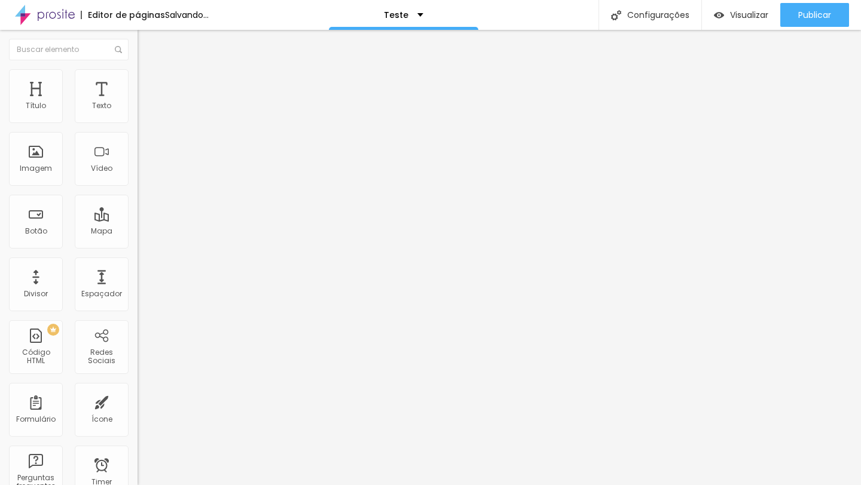
click at [137, 77] on li "Estilo" at bounding box center [205, 75] width 137 height 12
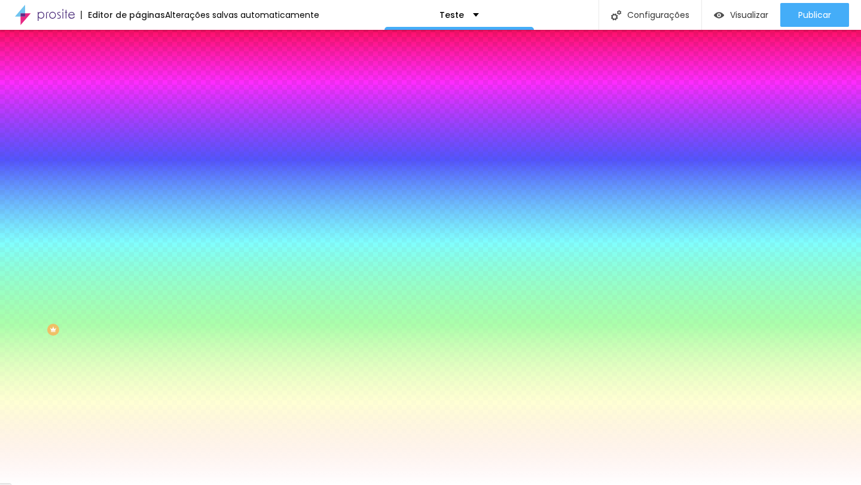
click at [137, 81] on li "Avançado" at bounding box center [205, 87] width 137 height 12
